Goal: Transaction & Acquisition: Purchase product/service

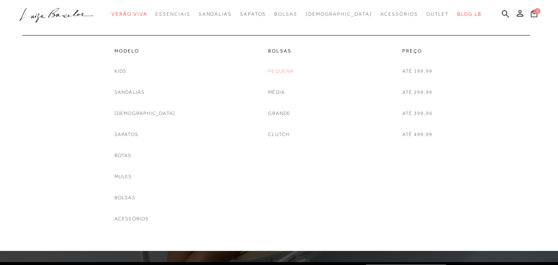
click at [281, 74] on link "Pequena" at bounding box center [281, 71] width 26 height 9
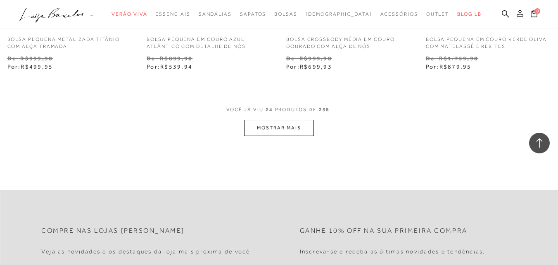
scroll to position [1693, 0]
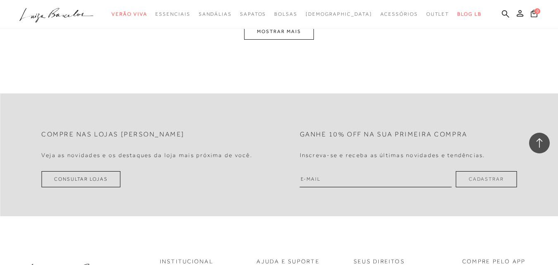
click at [256, 39] on button "MOSTRAR MAIS" at bounding box center [278, 32] width 69 height 16
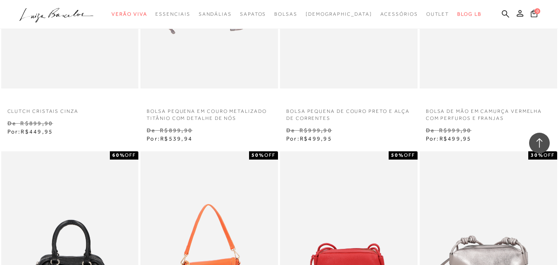
scroll to position [688, 0]
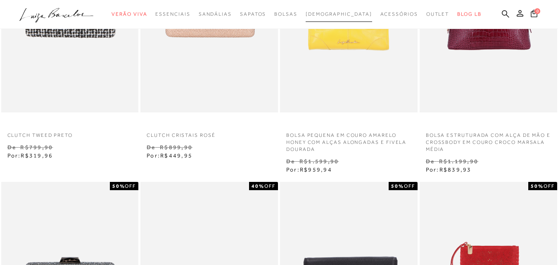
click at [340, 12] on span "[DEMOGRAPHIC_DATA]" at bounding box center [338, 14] width 66 height 6
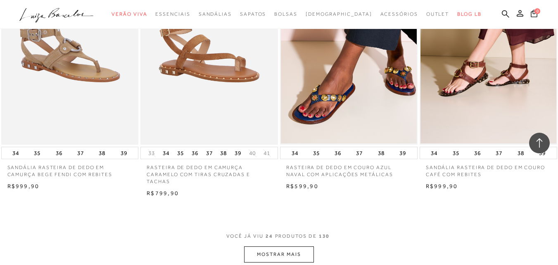
scroll to position [1486, 0]
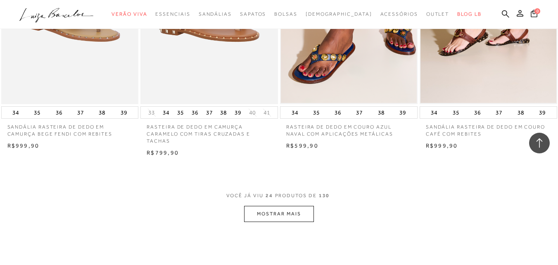
click at [276, 206] on button "MOSTRAR MAIS" at bounding box center [278, 214] width 69 height 16
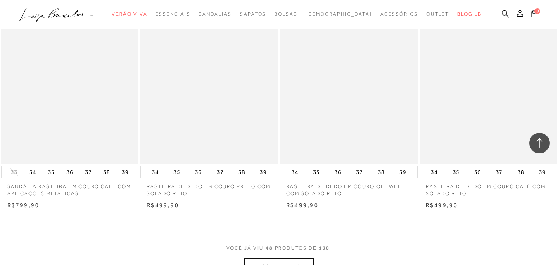
scroll to position [3014, 0]
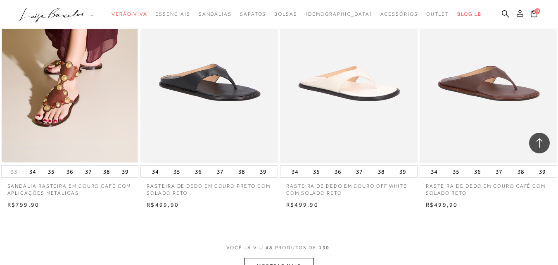
click at [274, 258] on button "MOSTRAR MAIS" at bounding box center [278, 266] width 69 height 16
